Goal: Information Seeking & Learning: Learn about a topic

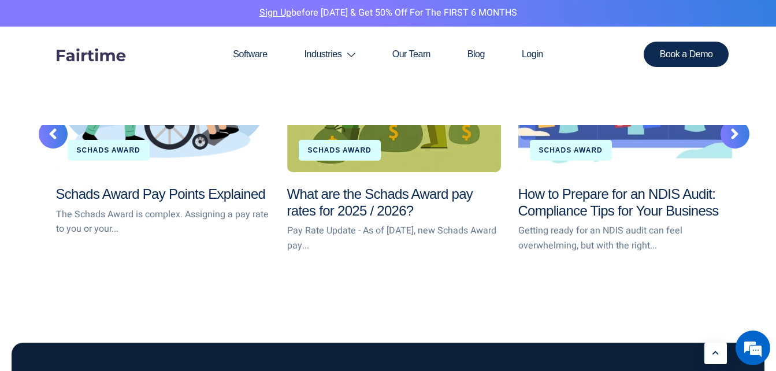
scroll to position [2286, 0]
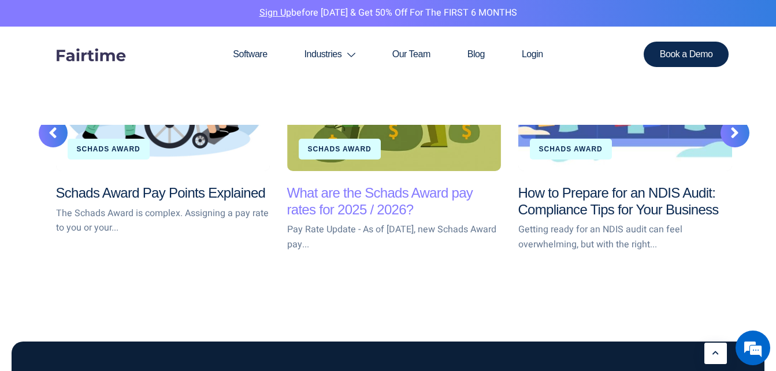
click at [370, 203] on link "What are the Schads Award pay rates for 2025 / 2026?" at bounding box center [380, 201] width 186 height 32
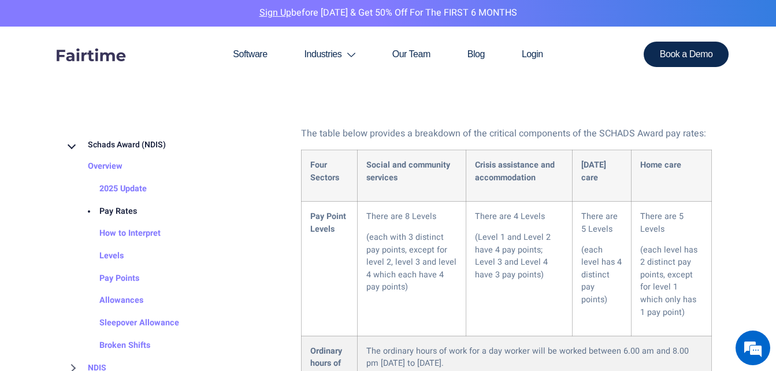
scroll to position [1338, 0]
click at [141, 236] on link "How to Interpret" at bounding box center [118, 234] width 84 height 23
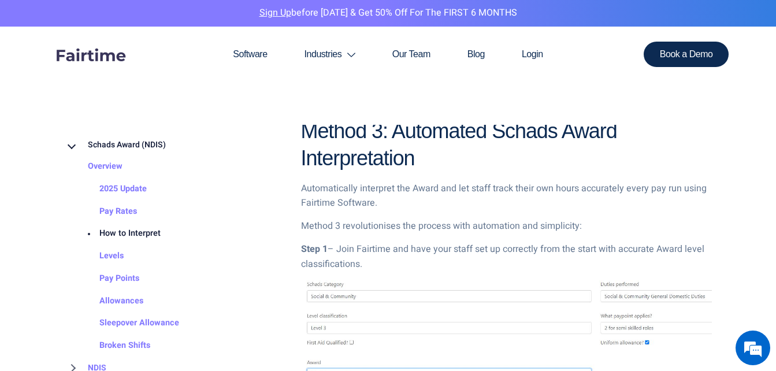
scroll to position [1536, 0]
